Goal: Obtain resource: Download file/media

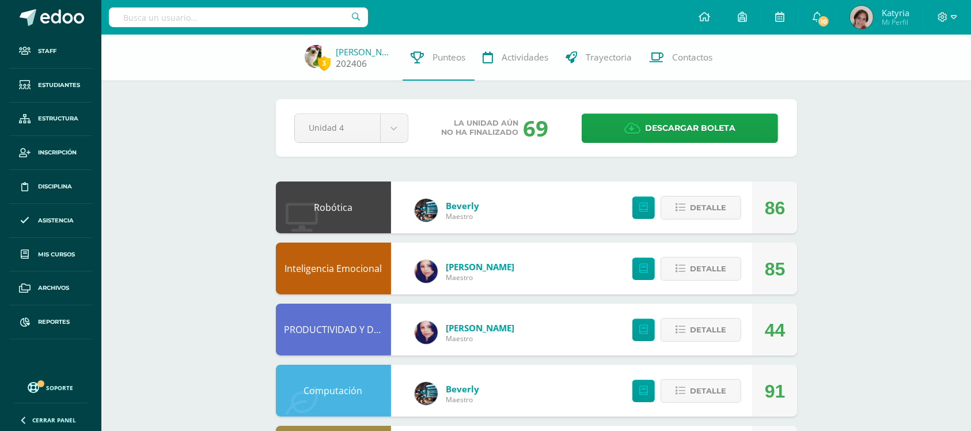
click at [364, 51] on link "[PERSON_NAME]" at bounding box center [365, 52] width 58 height 12
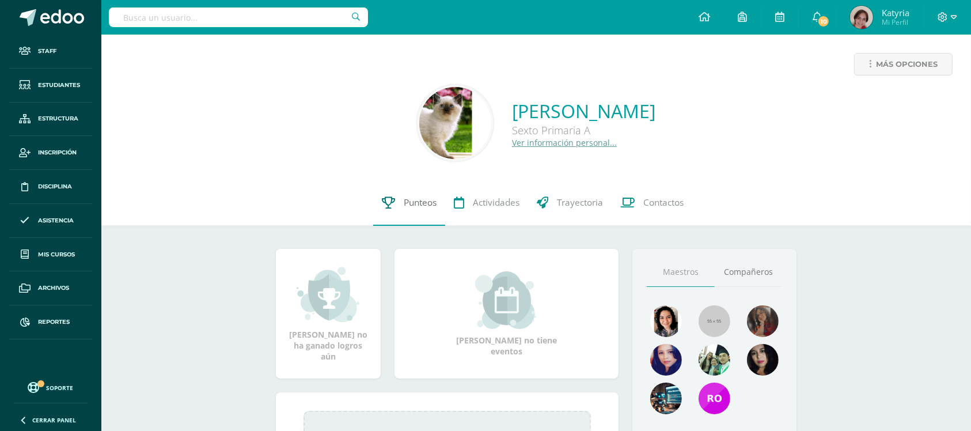
click at [418, 203] on span "Punteos" at bounding box center [420, 202] width 33 height 12
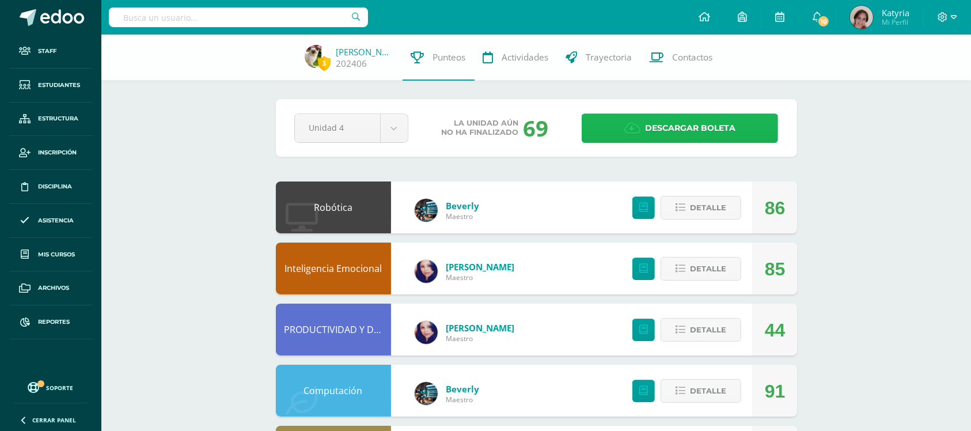
click at [677, 130] on span "Descargar boleta" at bounding box center [690, 128] width 90 height 28
